Goal: Navigation & Orientation: Find specific page/section

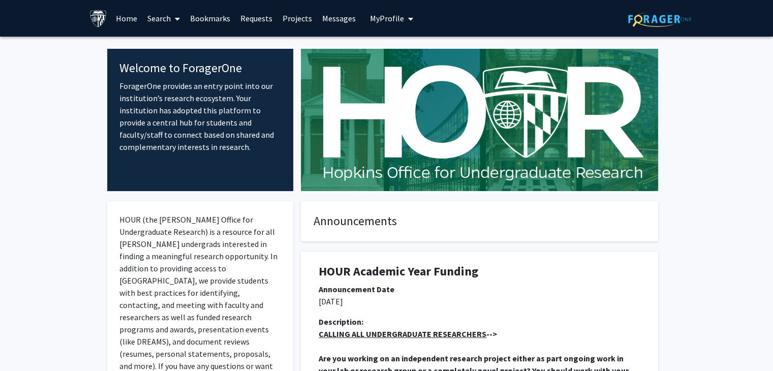
click at [425, 75] on img at bounding box center [479, 120] width 357 height 142
click at [383, 19] on span "My Profile" at bounding box center [387, 18] width 34 height 10
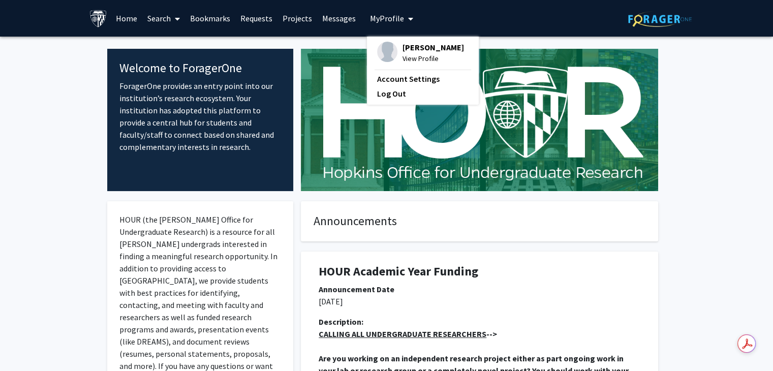
drag, startPoint x: 6, startPoint y: 133, endPoint x: 24, endPoint y: 118, distance: 23.5
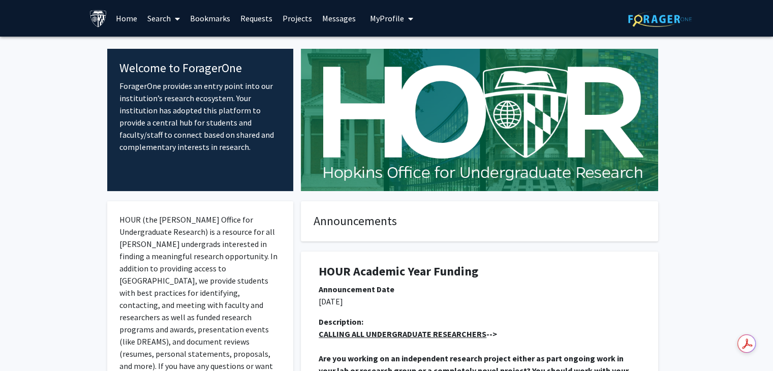
click at [203, 17] on link "Bookmarks" at bounding box center [210, 19] width 50 height 36
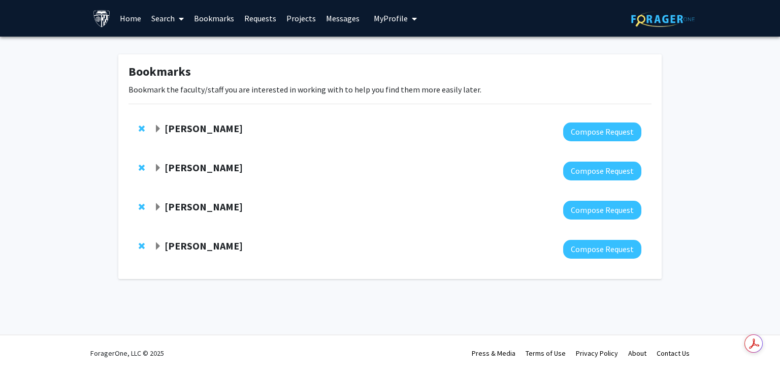
click at [197, 129] on strong "Sixuan Li" at bounding box center [204, 128] width 78 height 13
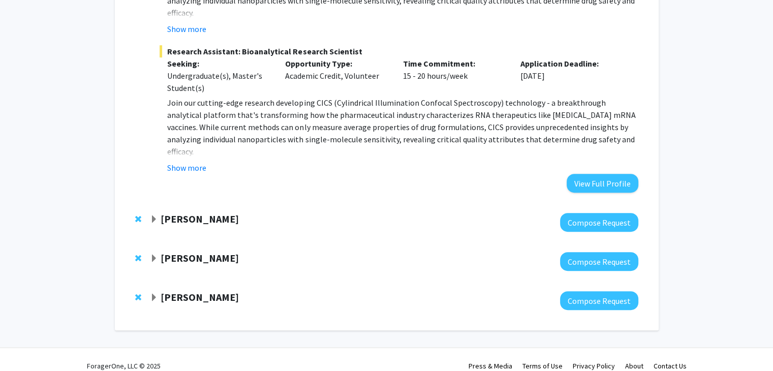
scroll to position [475, 0]
click at [150, 215] on span "Expand Chen Li Bookmark" at bounding box center [154, 219] width 8 height 8
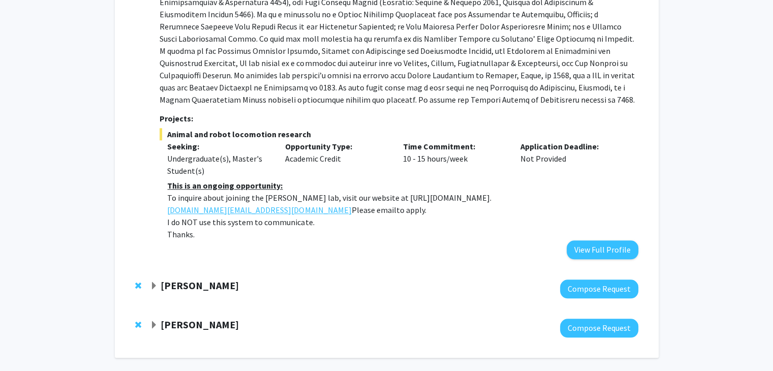
scroll to position [867, 0]
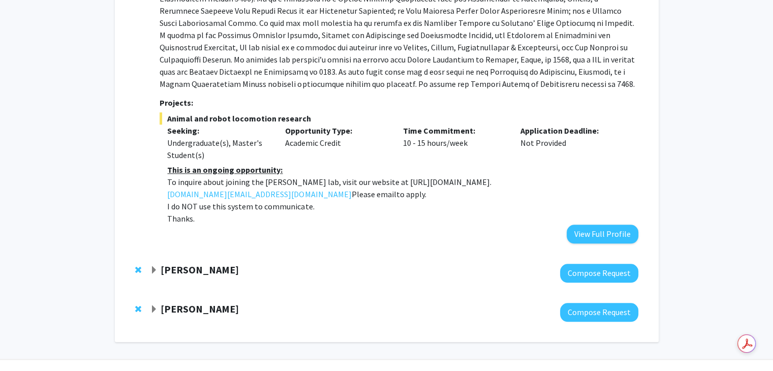
click at [172, 263] on strong "Ishan Barman" at bounding box center [200, 269] width 78 height 13
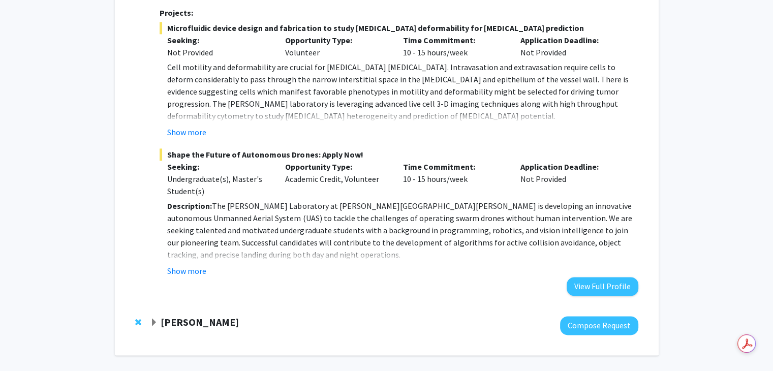
scroll to position [1291, 0]
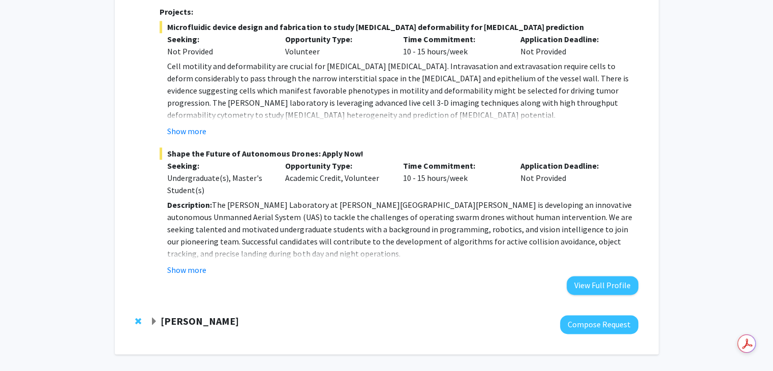
click at [171, 314] on strong "Shinuo Weng" at bounding box center [200, 320] width 78 height 13
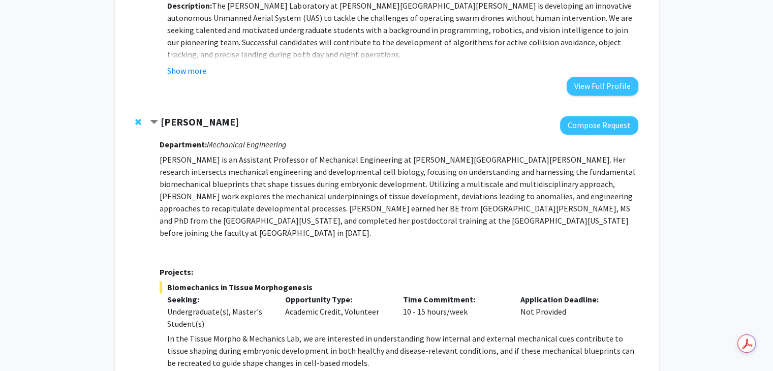
scroll to position [1495, 0]
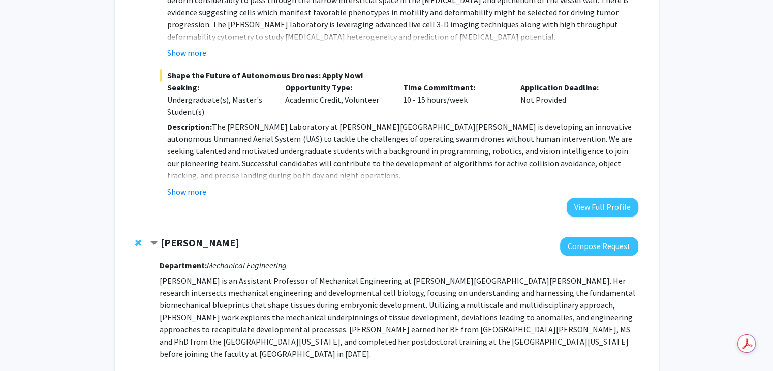
click at [152, 239] on span "Contract Shinuo Weng Bookmark" at bounding box center [154, 243] width 8 height 8
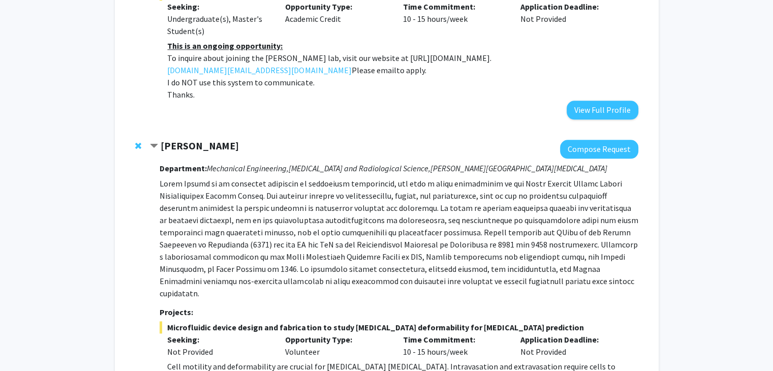
scroll to position [987, 0]
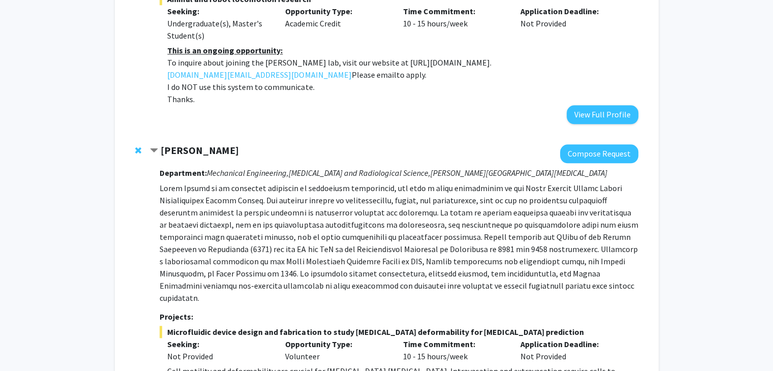
click at [154, 147] on span "Contract Ishan Barman Bookmark" at bounding box center [154, 151] width 8 height 8
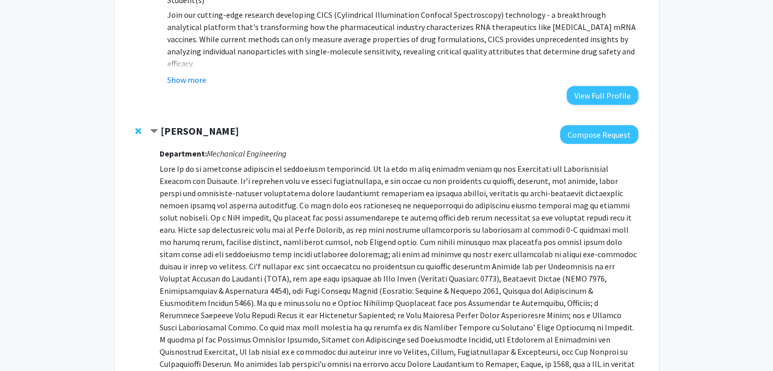
scroll to position [562, 0]
